Goal: Browse casually

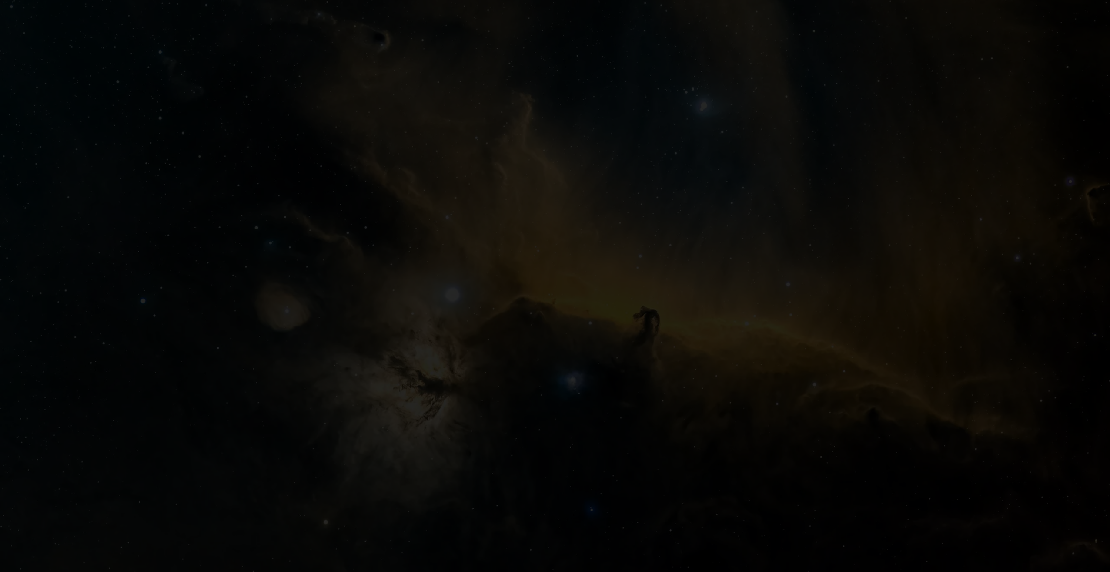
click at [590, 292] on img at bounding box center [555, 286] width 1110 height 572
drag, startPoint x: 590, startPoint y: 292, endPoint x: 637, endPoint y: 306, distance: 48.7
click at [590, 292] on img at bounding box center [555, 286] width 1110 height 572
click at [637, 306] on img at bounding box center [555, 286] width 1110 height 572
click at [647, 344] on img at bounding box center [555, 286] width 1110 height 572
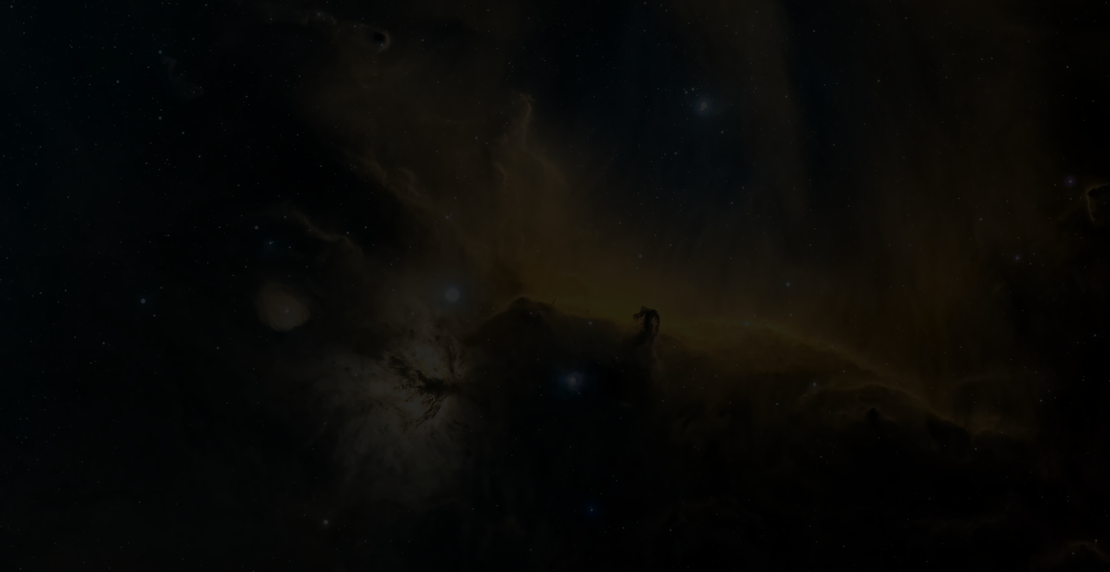
click at [347, 294] on img at bounding box center [555, 286] width 1110 height 572
click at [371, 124] on img at bounding box center [555, 286] width 1110 height 572
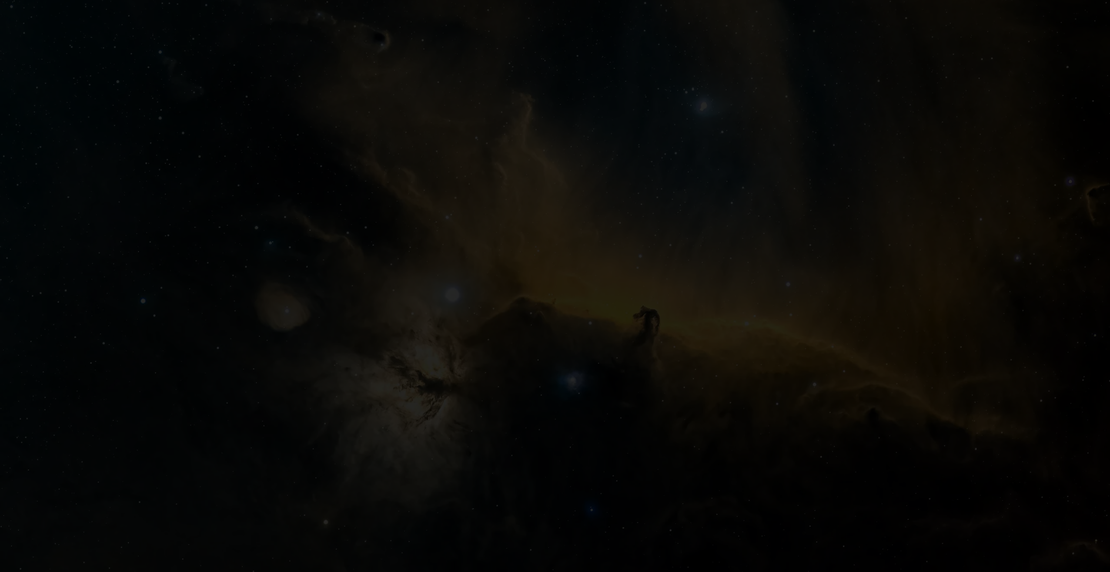
drag, startPoint x: 754, startPoint y: 289, endPoint x: 721, endPoint y: 348, distance: 67.2
click at [721, 348] on img at bounding box center [555, 286] width 1110 height 572
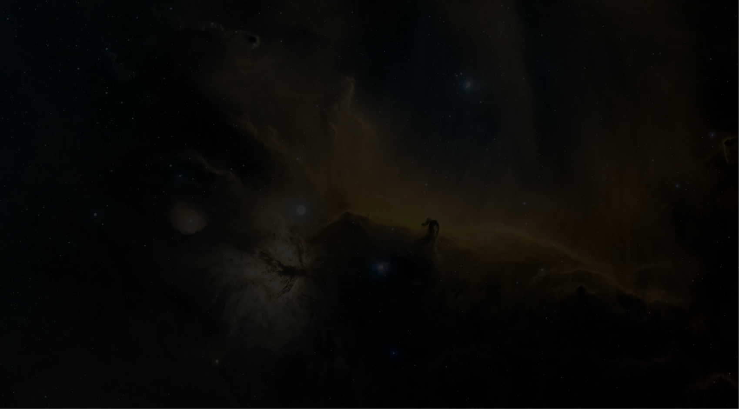
click at [339, 174] on img at bounding box center [369, 204] width 739 height 409
